Goal: Navigation & Orientation: Find specific page/section

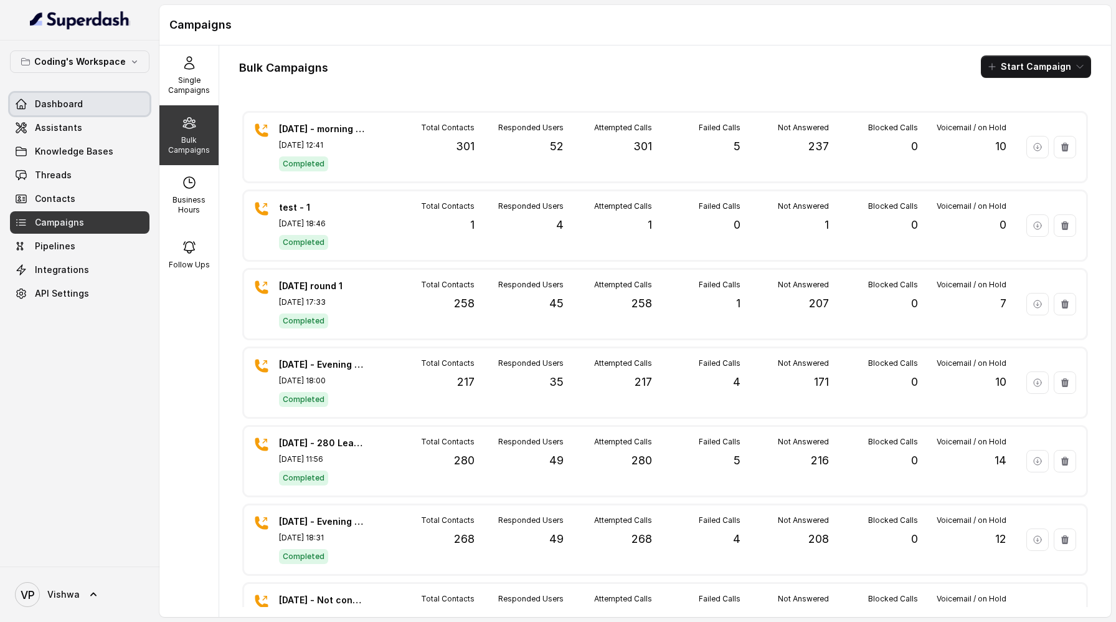
click at [55, 93] on link "Dashboard" at bounding box center [80, 104] width 140 height 22
